Goal: Task Accomplishment & Management: Complete application form

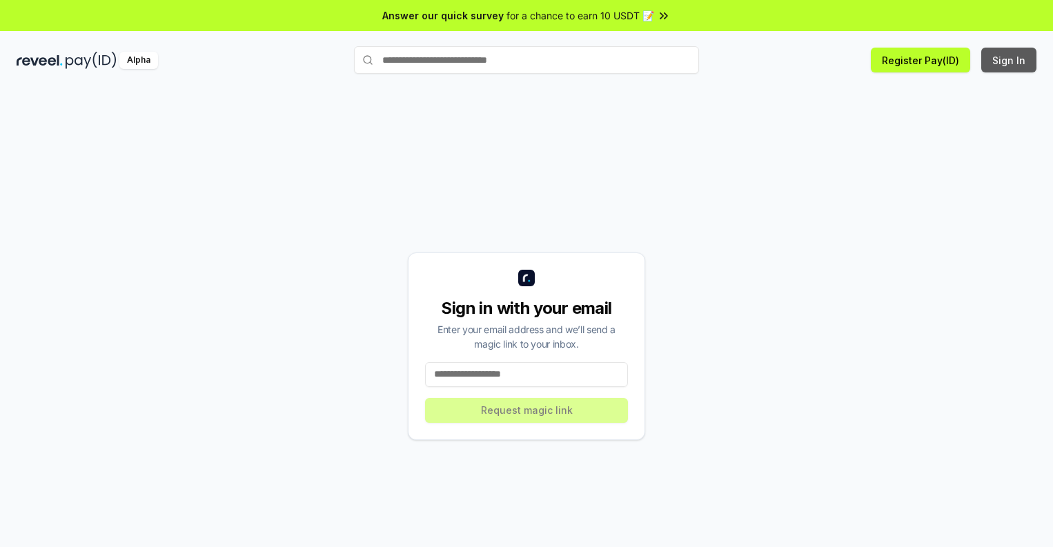
click at [1009, 60] on button "Sign In" at bounding box center [1008, 60] width 55 height 25
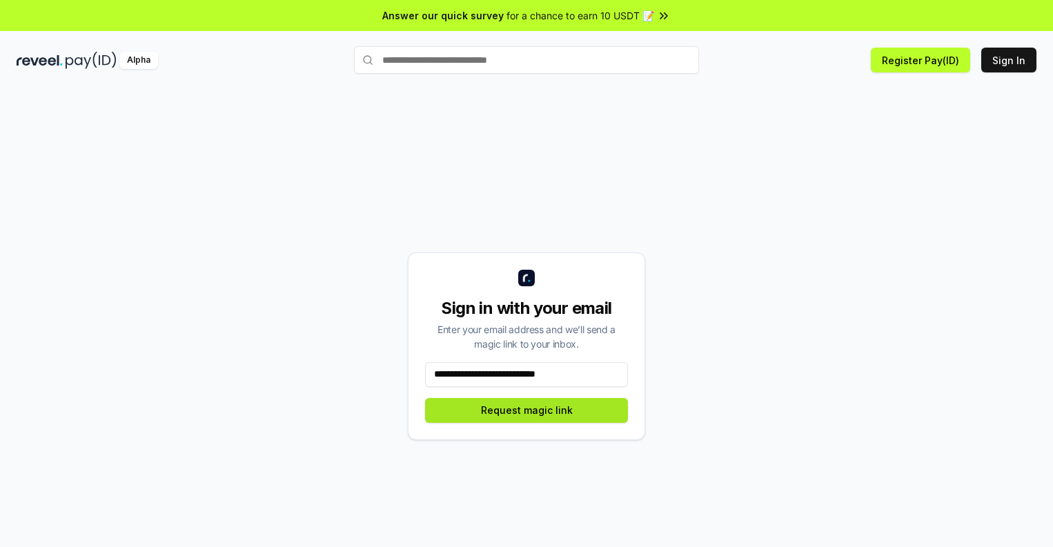
type input "**********"
click at [526, 410] on button "Request magic link" at bounding box center [526, 410] width 203 height 25
